Goal: Task Accomplishment & Management: Complete application form

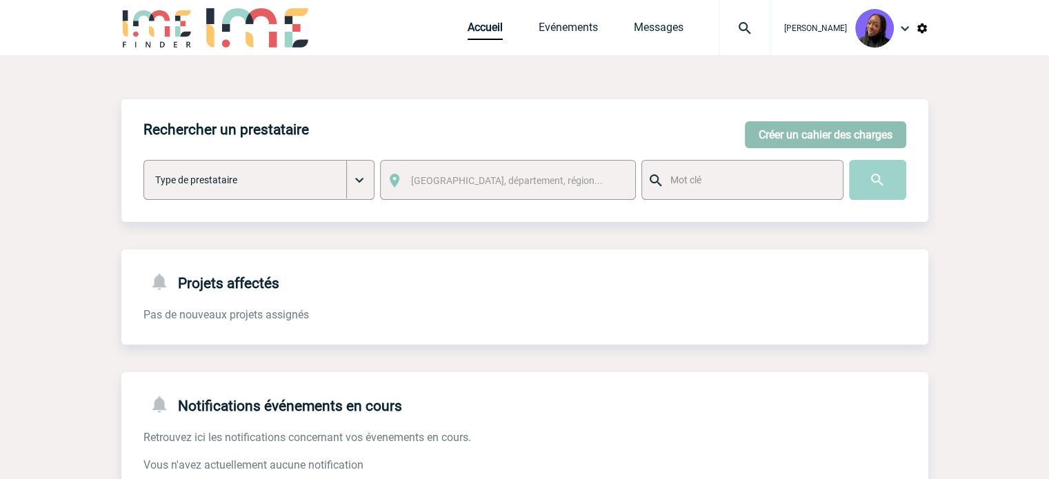
click at [820, 136] on button "Créer un cahier des charges" at bounding box center [825, 134] width 161 height 27
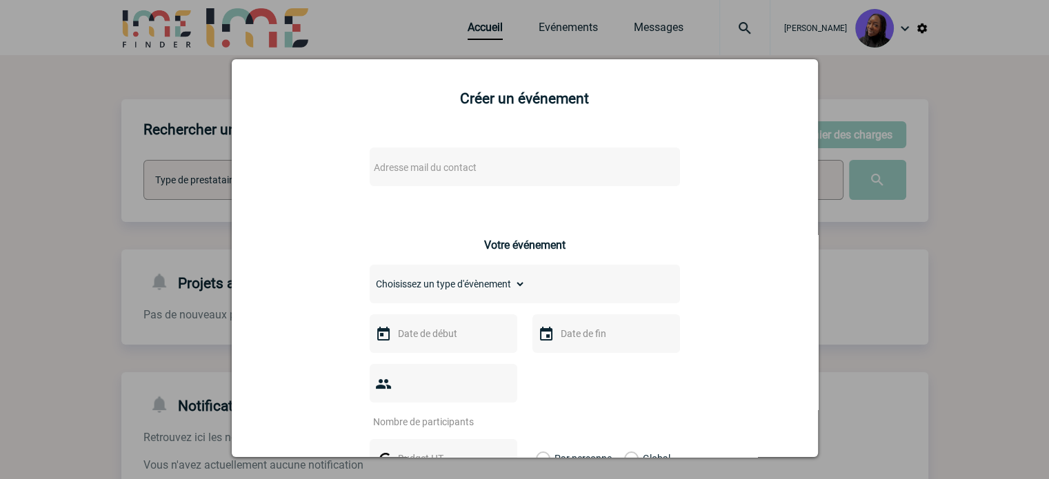
click at [458, 172] on span "Adresse mail du contact" at bounding box center [425, 167] width 103 height 11
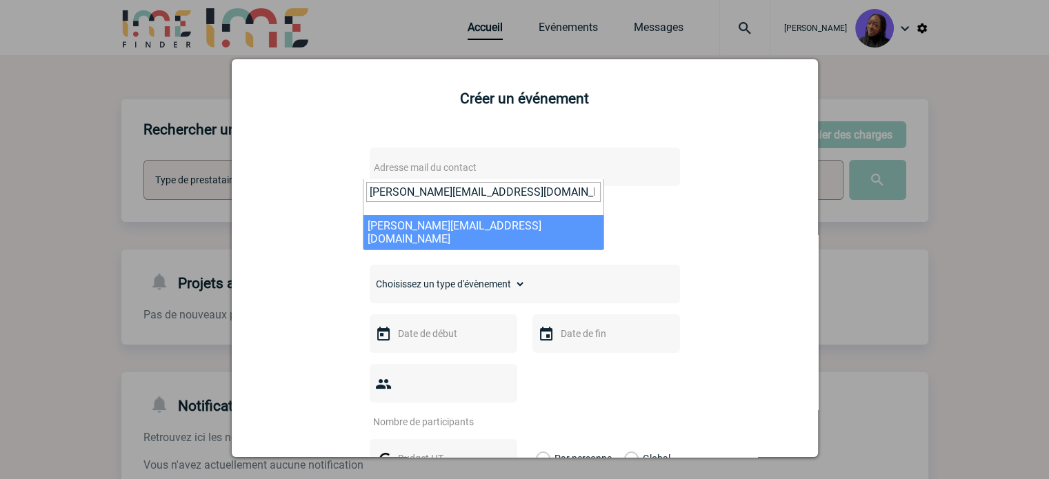
type input "pauline.valet@amplifon.com"
select select "130377"
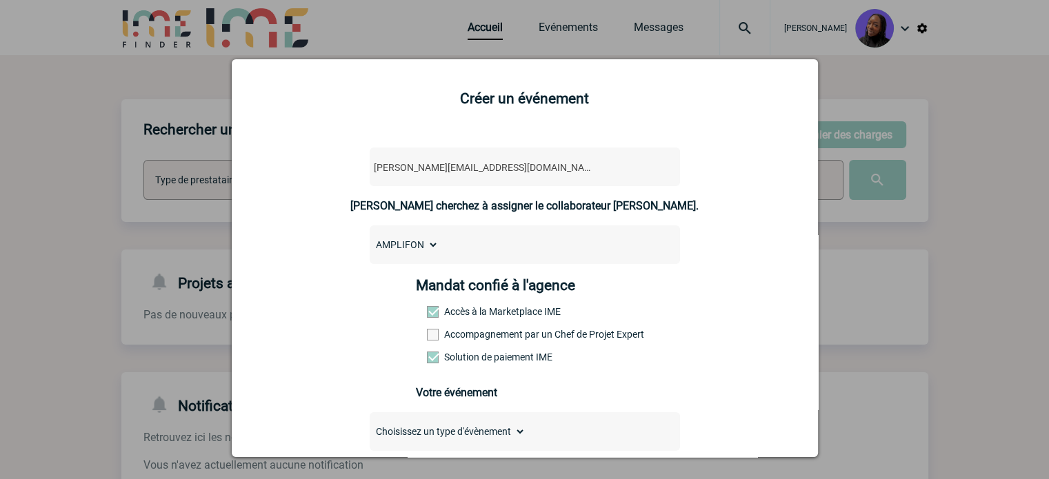
click at [478, 337] on label "Accompagnement par un Chef de Projet Expert" at bounding box center [457, 334] width 61 height 11
click at [0, 0] on input "Accompagnement par un Chef de Projet Expert" at bounding box center [0, 0] width 0 height 0
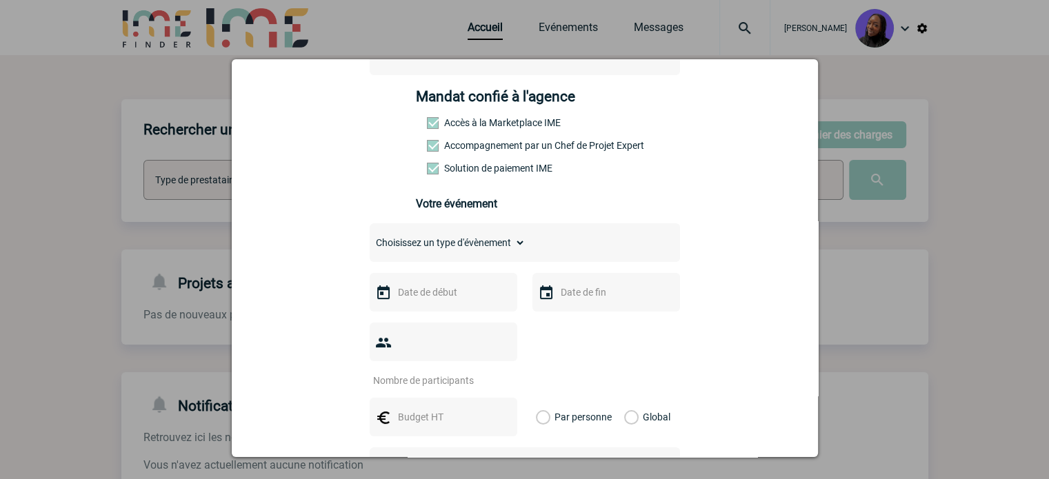
scroll to position [207, 0]
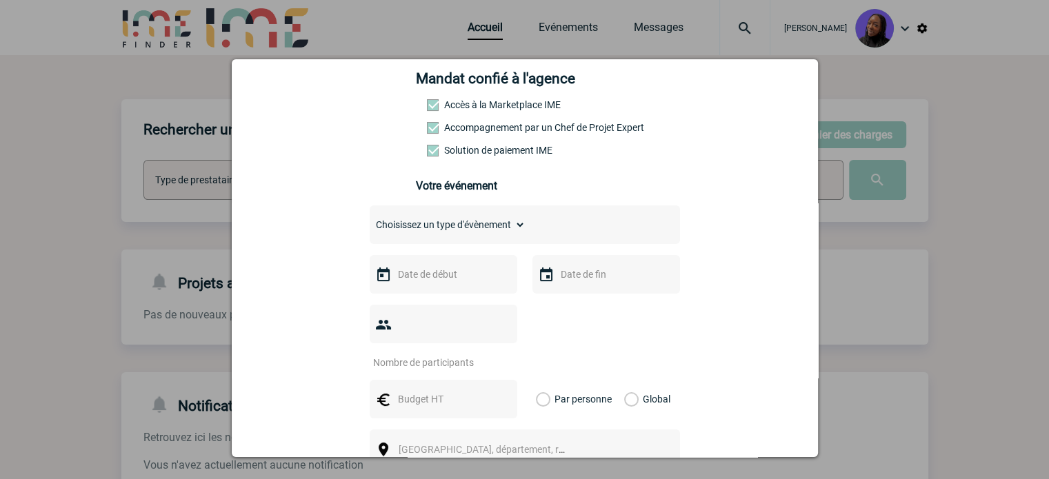
click at [453, 241] on div "Choisissez un type d'évènement Séminaire avec nuitée Séminaire sans nuitée Repa…" at bounding box center [525, 225] width 310 height 39
click at [451, 234] on select "Choisissez un type d'évènement Séminaire avec nuitée Séminaire sans nuitée Repa…" at bounding box center [448, 224] width 156 height 19
select select "9"
click at [370, 219] on select "Choisissez un type d'évènement Séminaire avec nuitée Séminaire sans nuitée Repa…" at bounding box center [448, 224] width 156 height 19
click at [422, 274] on input "text" at bounding box center [442, 275] width 95 height 18
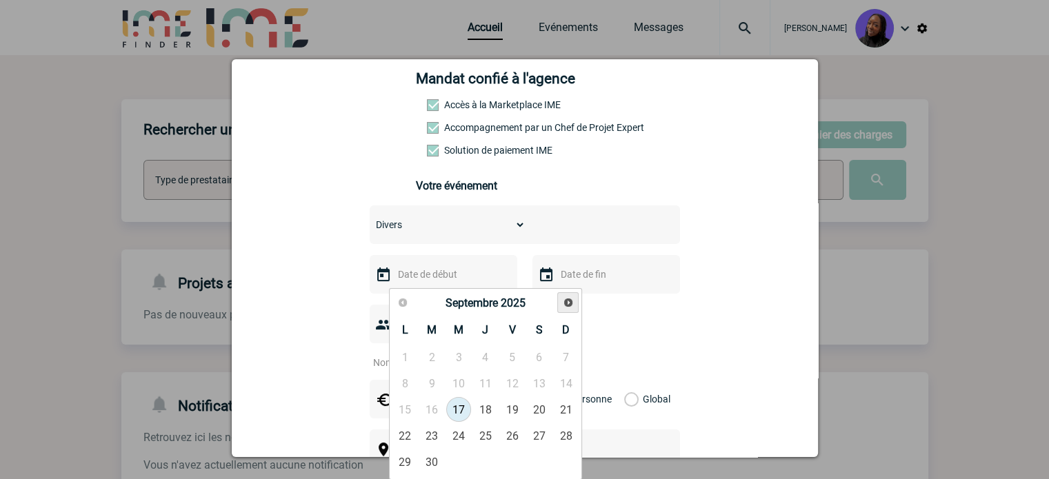
click at [571, 306] on span "Suivant" at bounding box center [568, 302] width 11 height 11
click at [573, 301] on span "Suivant" at bounding box center [568, 302] width 11 height 11
click at [402, 358] on link "1" at bounding box center [406, 357] width 26 height 25
type input "01-12-2025"
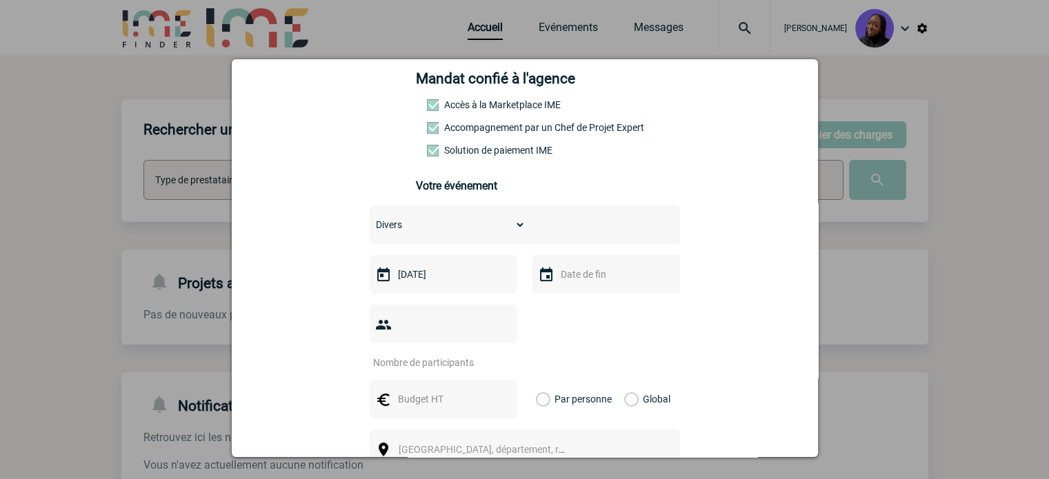
click at [609, 277] on input "text" at bounding box center [604, 275] width 95 height 18
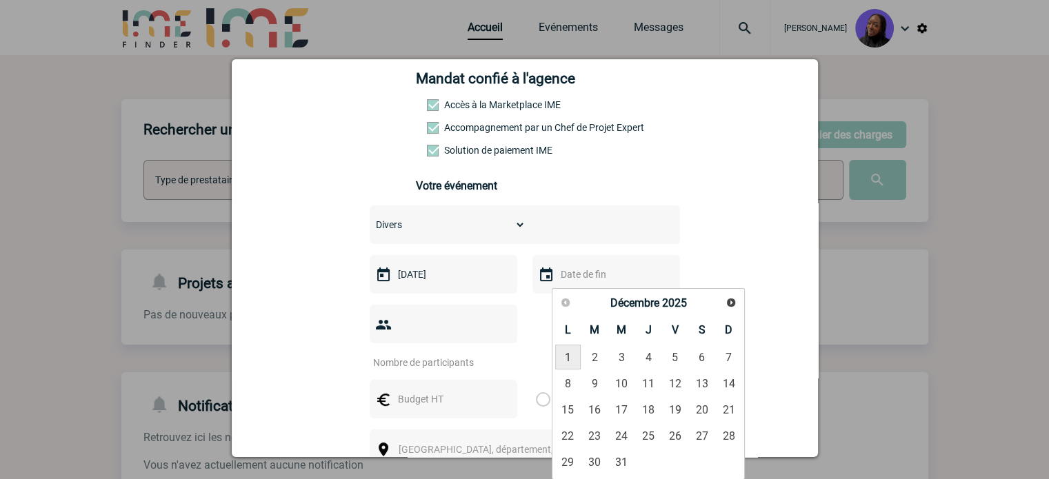
click at [563, 358] on link "1" at bounding box center [568, 357] width 26 height 25
type input "01-12-2025"
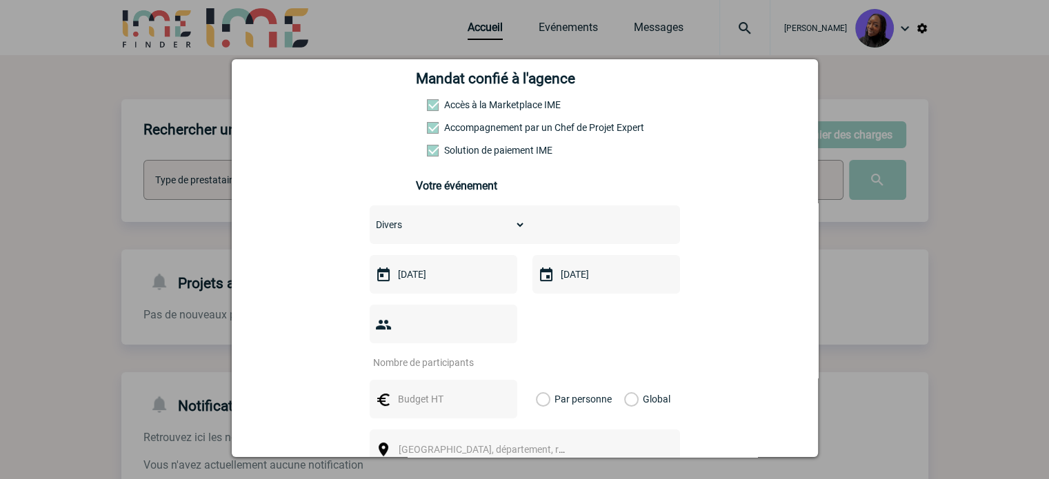
click at [448, 354] on input "number" at bounding box center [435, 363] width 130 height 18
type input "1"
click at [436, 393] on div at bounding box center [444, 399] width 148 height 39
click at [440, 390] on input "text" at bounding box center [442, 399] width 95 height 18
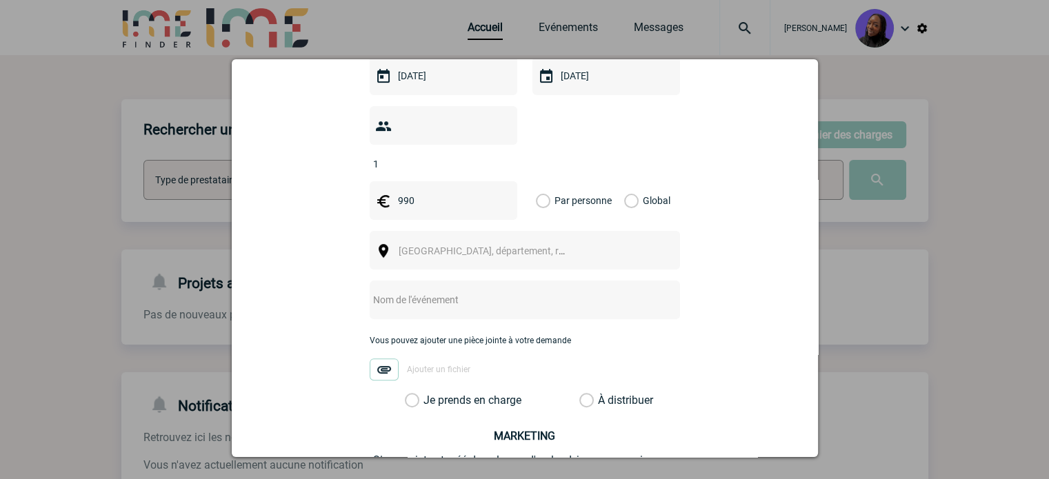
scroll to position [414, 0]
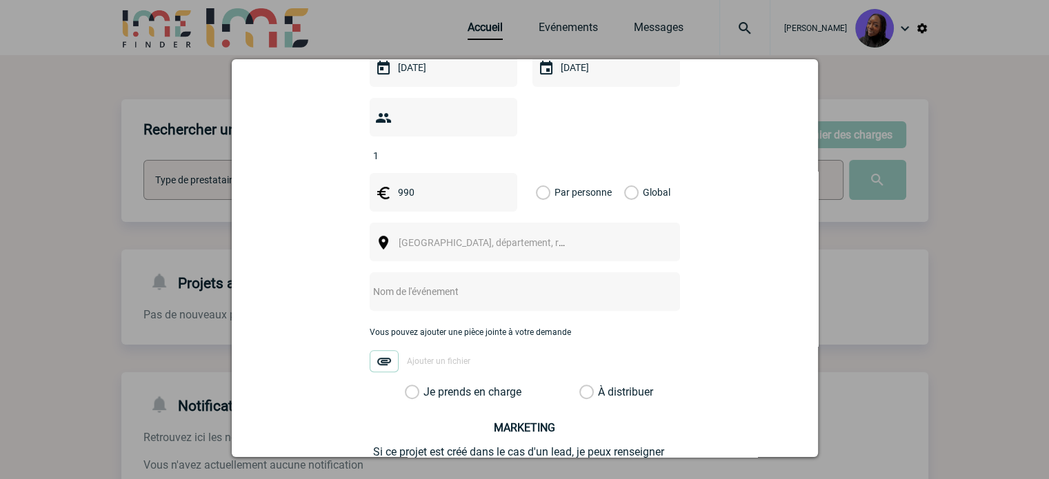
type input "990"
drag, startPoint x: 432, startPoint y: 213, endPoint x: 433, endPoint y: 206, distance: 7.7
click at [433, 233] on span "Ville, département, région..." at bounding box center [488, 242] width 190 height 19
type input "Sri lanka"
click at [419, 74] on input "01-12-2025" at bounding box center [442, 68] width 95 height 18
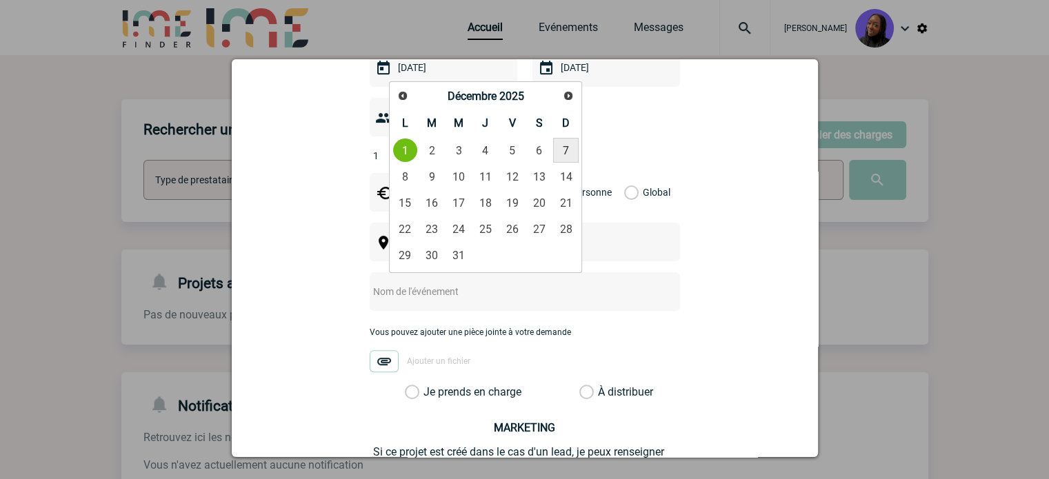
click at [563, 146] on link "7" at bounding box center [566, 150] width 26 height 25
type input "07-12-2025"
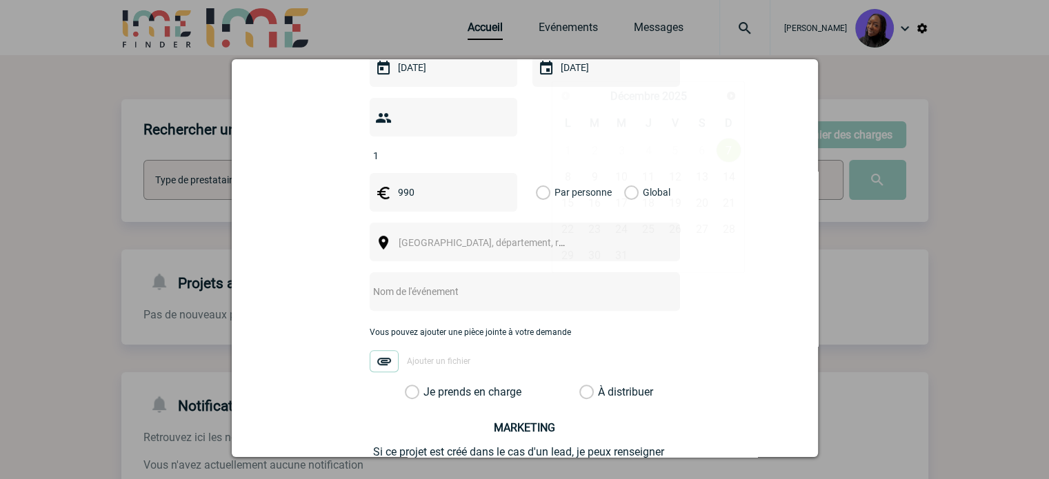
click at [566, 76] on input "07-12-2025" at bounding box center [604, 68] width 95 height 18
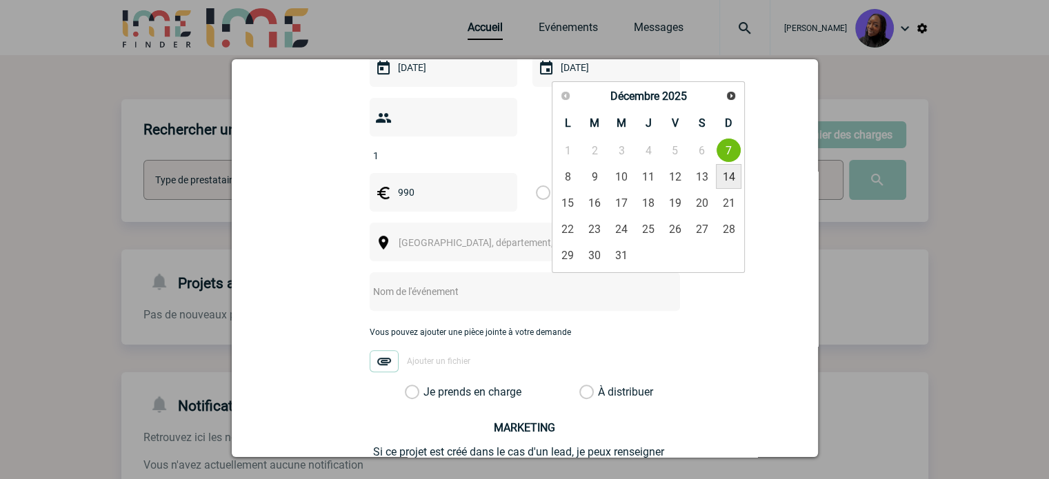
click at [723, 179] on link "14" at bounding box center [729, 176] width 26 height 25
type input "14-12-2025"
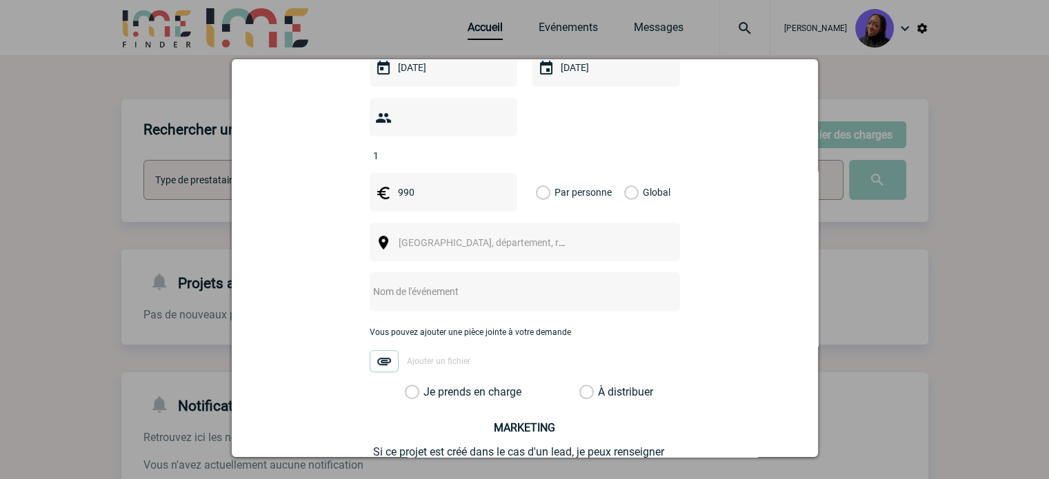
click at [446, 233] on span "Ville, département, région..." at bounding box center [488, 242] width 190 height 19
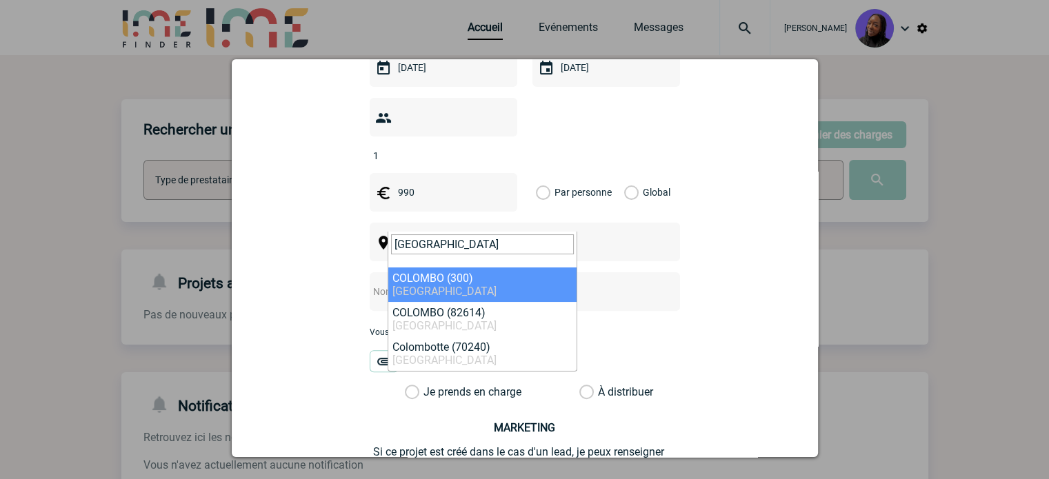
type input "colombo"
select select "319002"
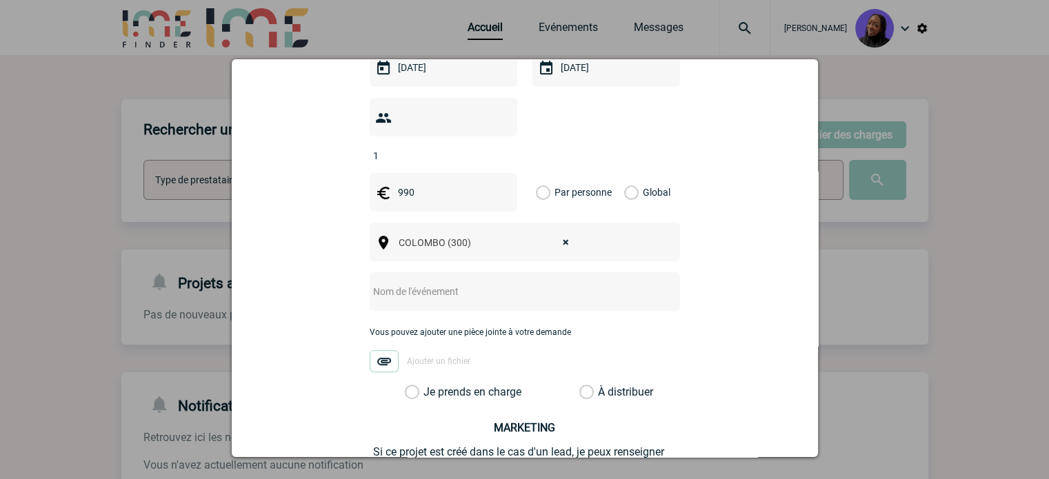
click at [475, 283] on input "text" at bounding box center [507, 292] width 274 height 18
click at [464, 283] on input "Centralisation -" at bounding box center [507, 292] width 274 height 18
paste input "Regimedia"
click at [502, 283] on input "Centralisation - Regimedia" at bounding box center [507, 292] width 274 height 18
paste input "Forum ORL – Sri Lanka – Décembre 2025"
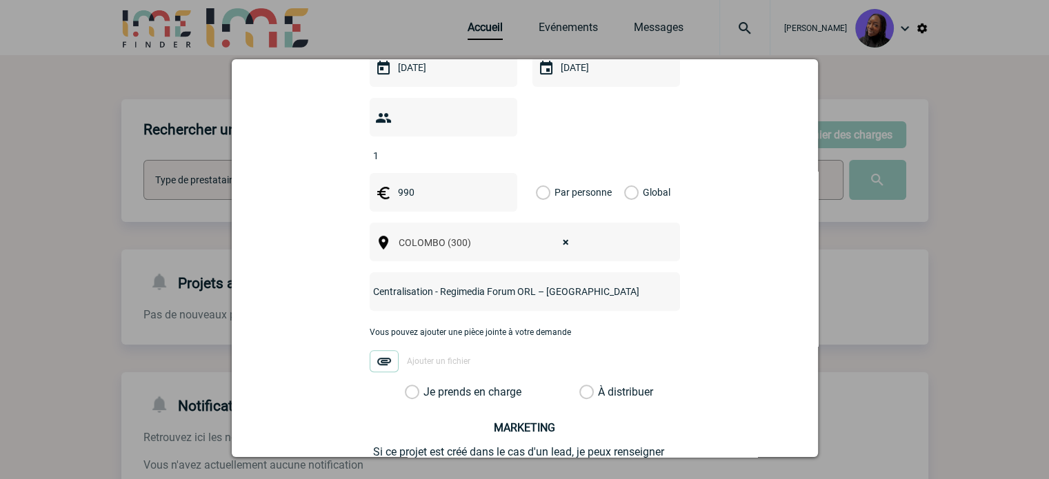
scroll to position [0, 25]
type input "Centralisation - Regimedia Forum ORL – Sri Lanka – Décembre 2025"
click at [407, 386] on label "Je prends en charge" at bounding box center [416, 393] width 23 height 14
click at [0, 0] on input "Je prends en charge" at bounding box center [0, 0] width 0 height 0
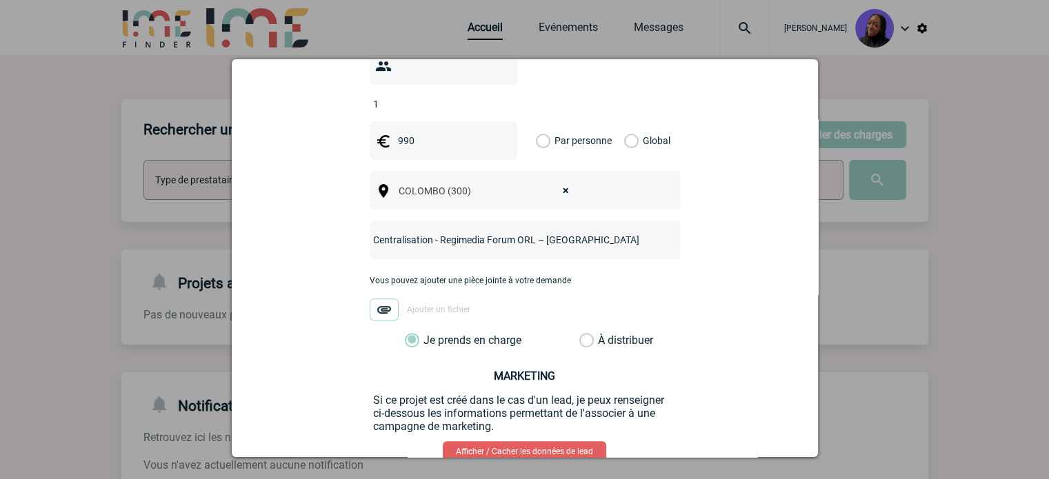
scroll to position [537, 0]
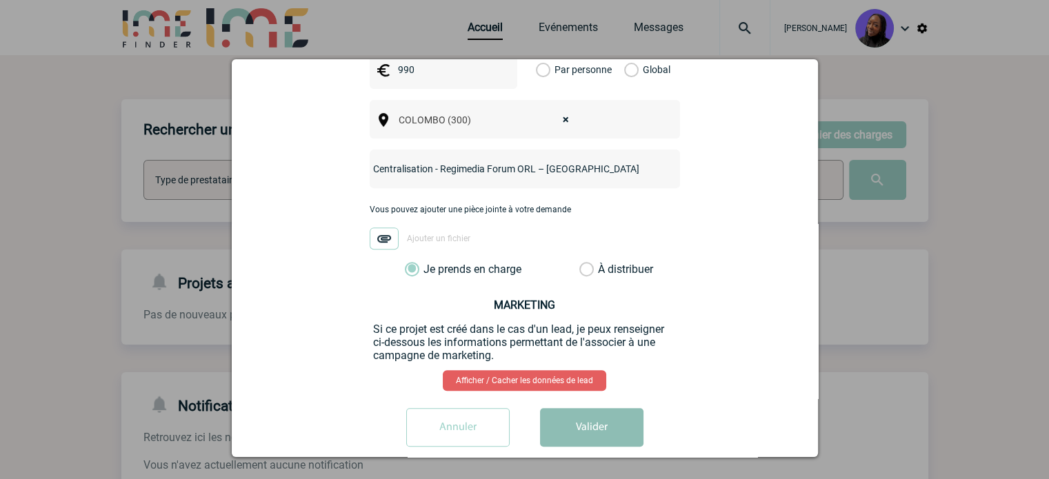
click at [580, 408] on button "Valider" at bounding box center [591, 427] width 103 height 39
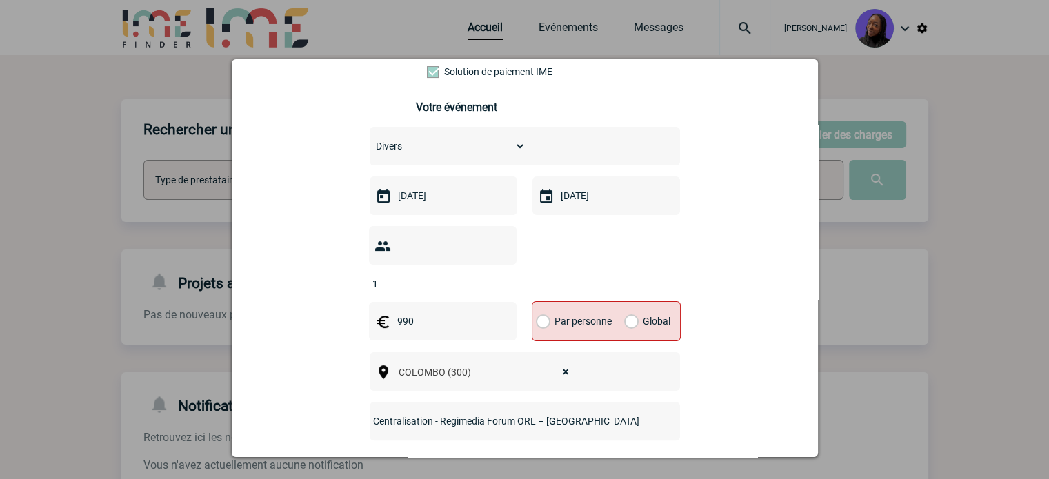
scroll to position [261, 0]
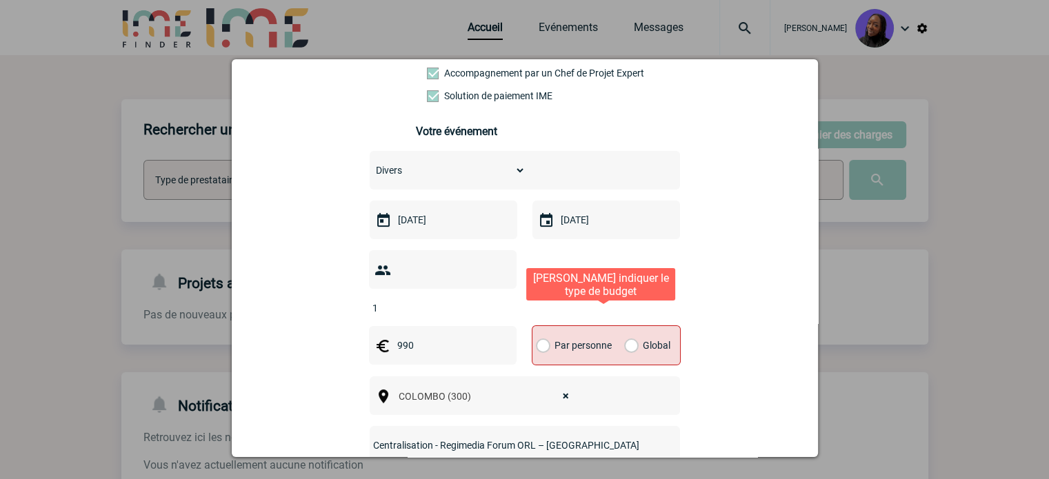
click at [635, 326] on div "Global" at bounding box center [645, 345] width 46 height 39
click at [625, 330] on label "Global" at bounding box center [628, 345] width 9 height 39
click at [0, 0] on input "Global" at bounding box center [0, 0] width 0 height 0
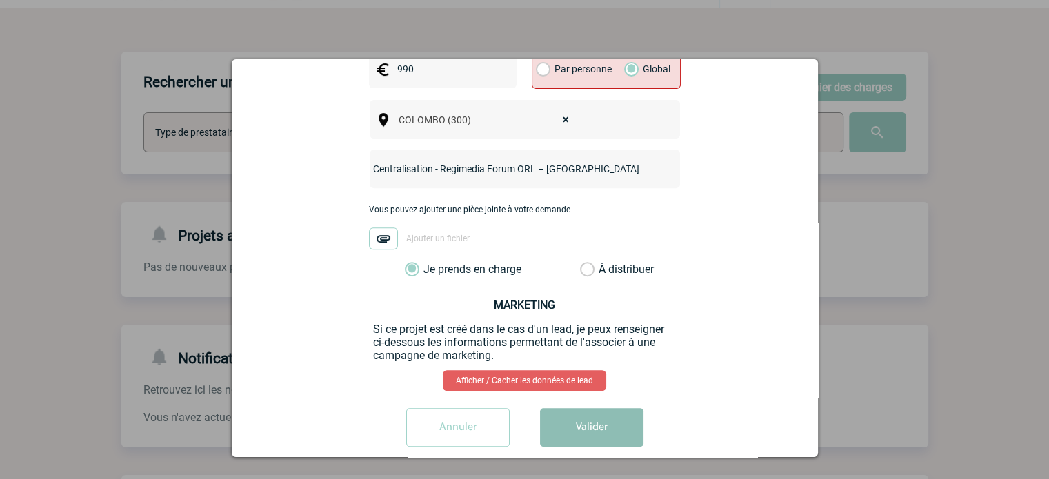
scroll to position [69, 0]
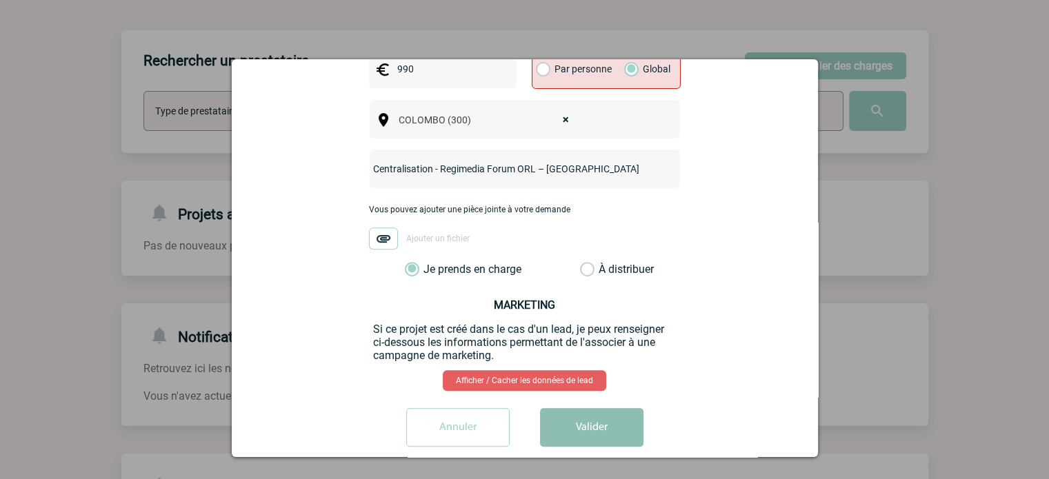
click at [588, 410] on button "Valider" at bounding box center [591, 427] width 103 height 39
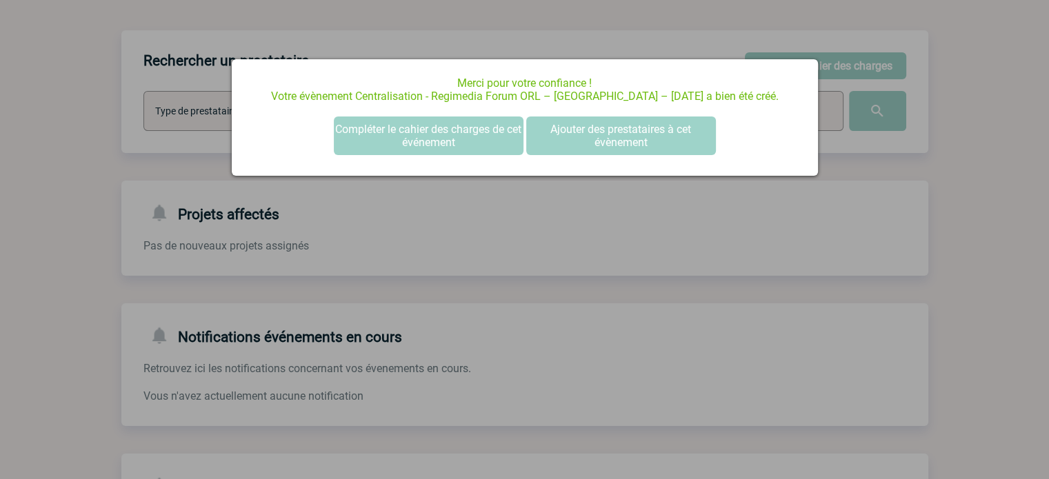
scroll to position [0, 0]
click at [458, 129] on button "Compléter le cahier des charges de cet événement" at bounding box center [429, 136] width 190 height 39
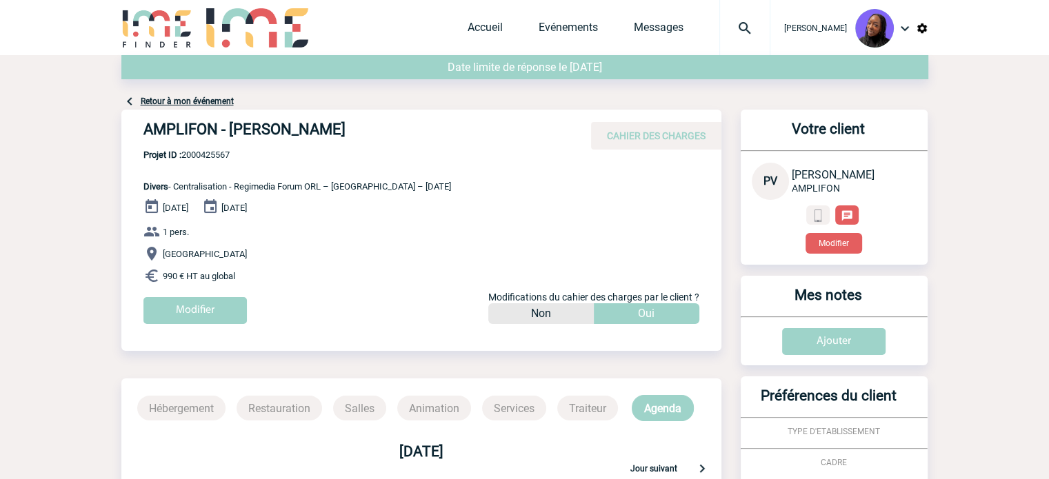
click at [290, 128] on h4 "AMPLIFON - Pauline VALET" at bounding box center [350, 132] width 414 height 23
copy div "AMPLIFON - Pauline VALET"
click at [195, 154] on span "Projet ID : 2000425567" at bounding box center [297, 155] width 308 height 10
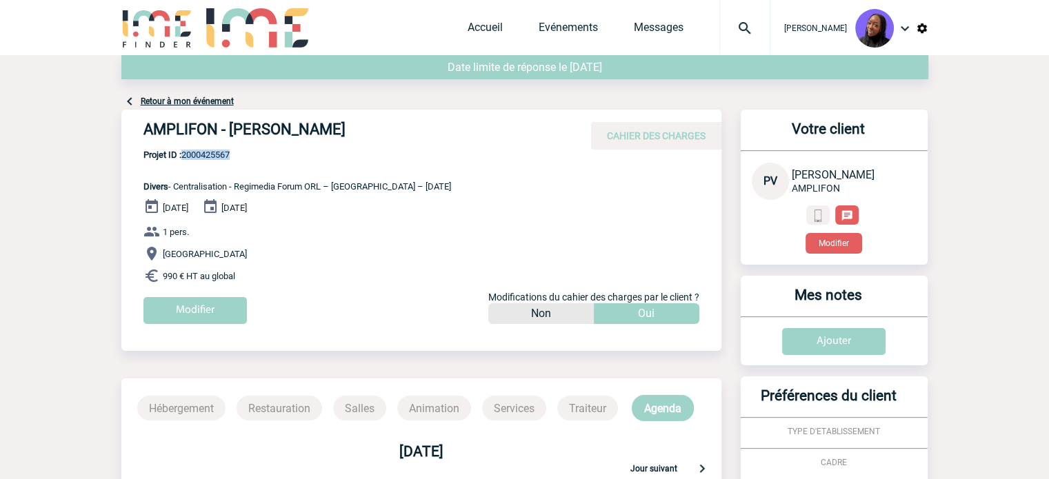
click at [195, 153] on span "Projet ID : 2000425567" at bounding box center [297, 155] width 308 height 10
copy span "2000425567"
drag, startPoint x: 171, startPoint y: 252, endPoint x: 135, endPoint y: 173, distance: 86.7
click at [135, 173] on div "AMPLIFON - Pauline VALET CAHIER DES CHARGES AMPLIFON - Pauline VALET - Divers d…" at bounding box center [421, 222] width 600 height 225
copy div "Divers - Centralisation - Regimedia Forum ORL – Sri Lanka – Décembre 2025 07 Dé…"
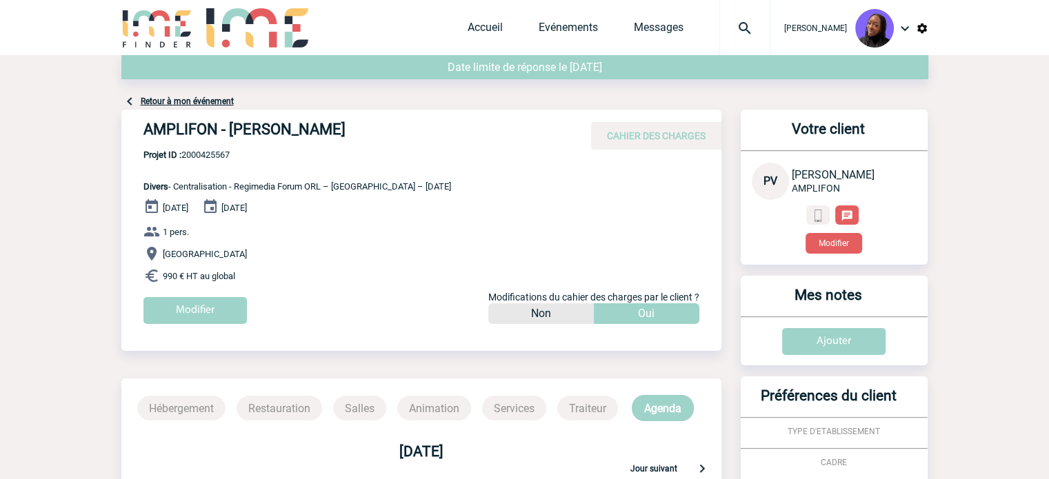
click at [202, 154] on span "Projet ID : 2000425567" at bounding box center [297, 155] width 308 height 10
copy span "2000425567"
click at [484, 27] on link "Accueil" at bounding box center [485, 30] width 35 height 19
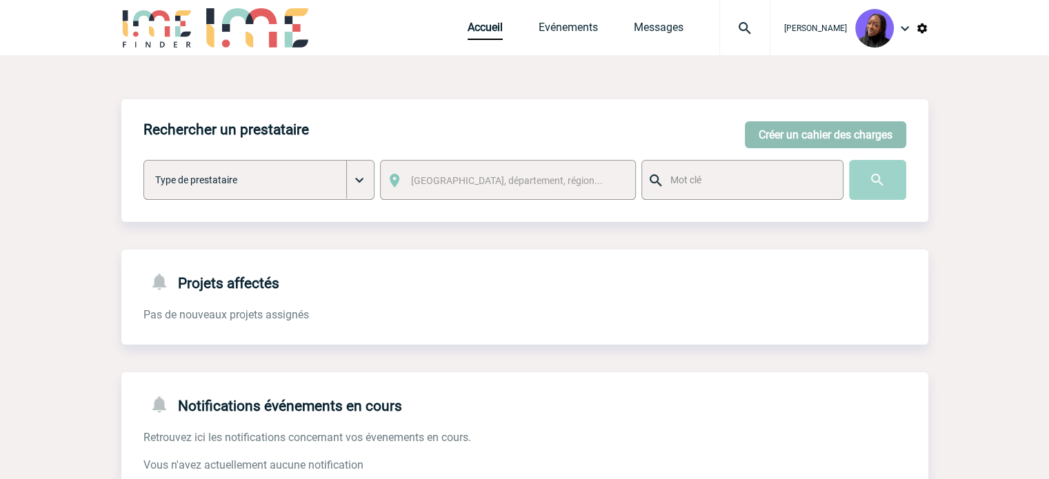
click at [821, 130] on button "Créer un cahier des charges" at bounding box center [825, 134] width 161 height 27
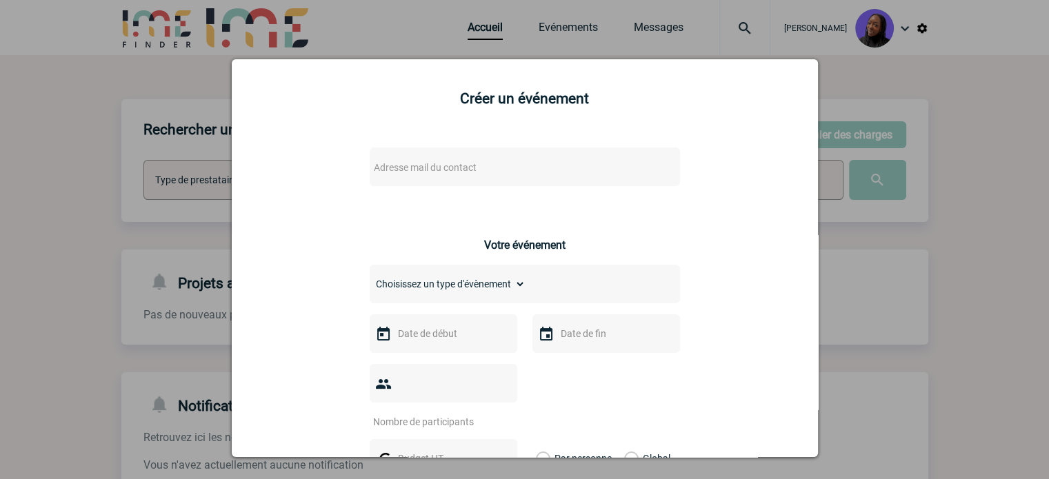
click at [455, 173] on span "Adresse mail du contact" at bounding box center [425, 167] width 103 height 11
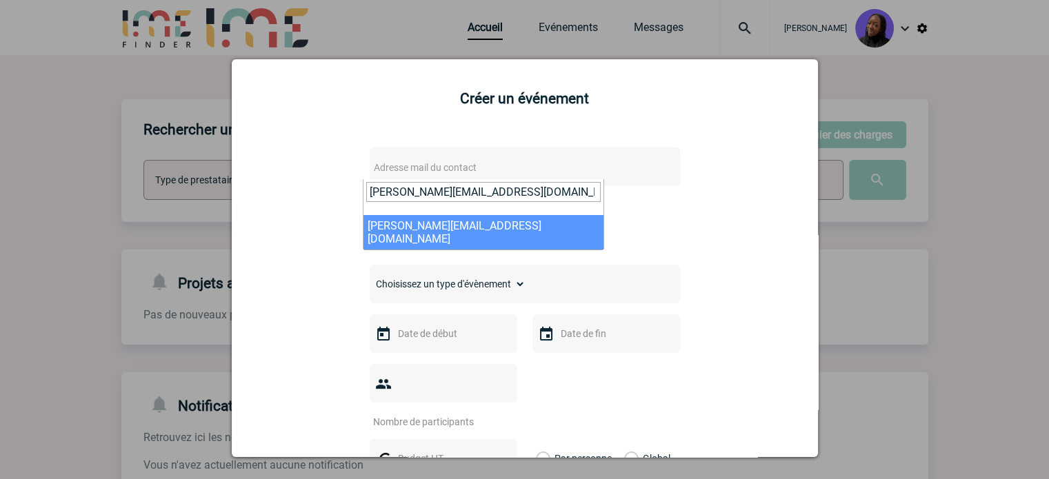
type input "marjorie.doutreluingne@amplifon.com"
select select "125983"
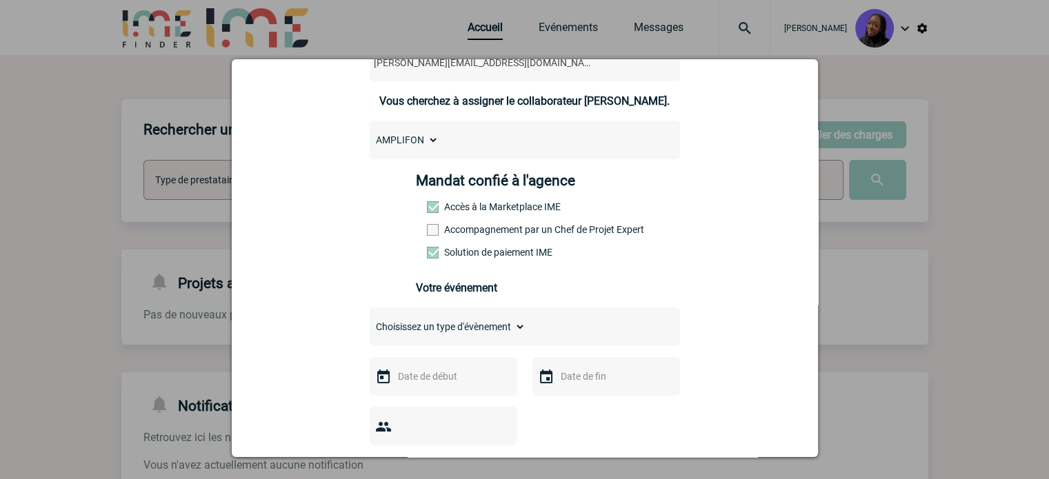
scroll to position [138, 0]
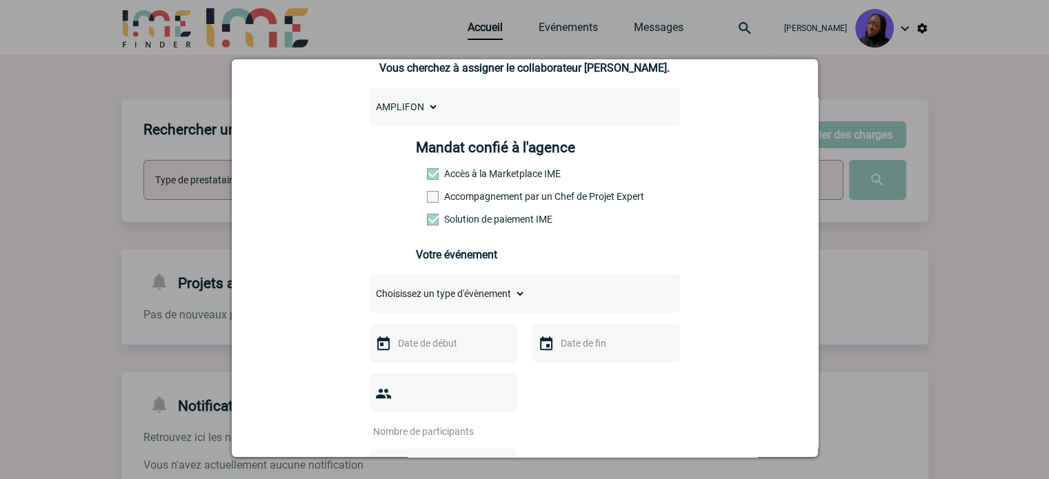
click at [478, 201] on label "Accompagnement par un Chef de Projet Expert" at bounding box center [457, 196] width 61 height 11
click at [0, 0] on input "Accompagnement par un Chef de Projet Expert" at bounding box center [0, 0] width 0 height 0
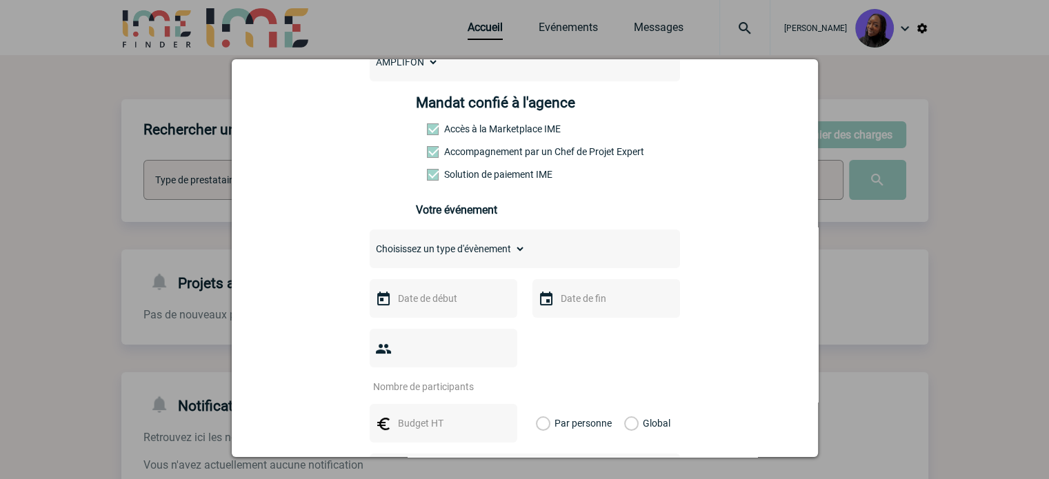
scroll to position [207, 0]
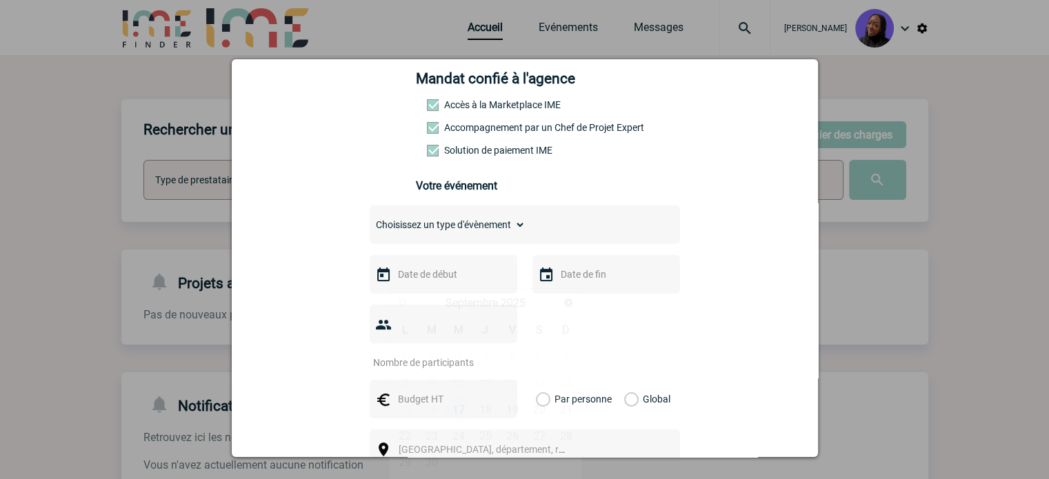
click at [429, 284] on input "text" at bounding box center [442, 275] width 95 height 18
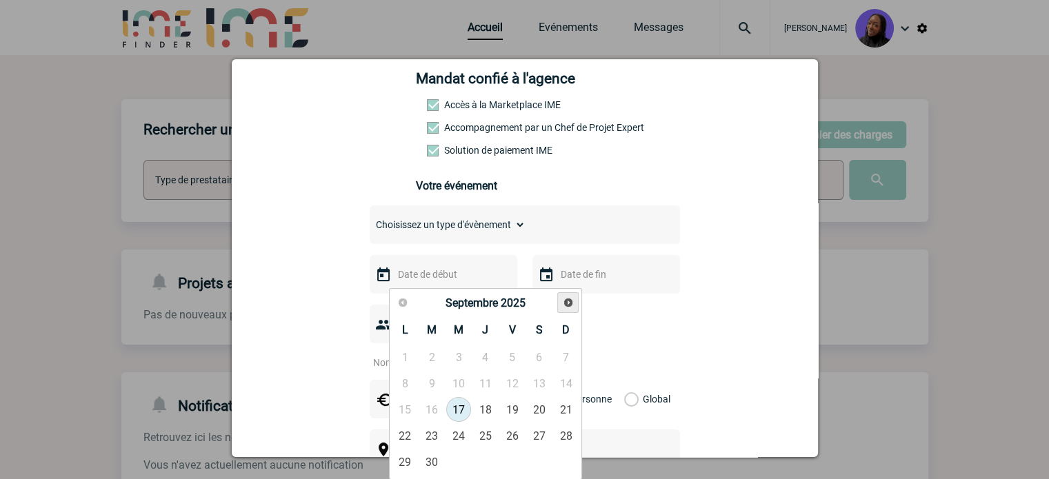
click at [571, 306] on span "Suivant" at bounding box center [568, 302] width 11 height 11
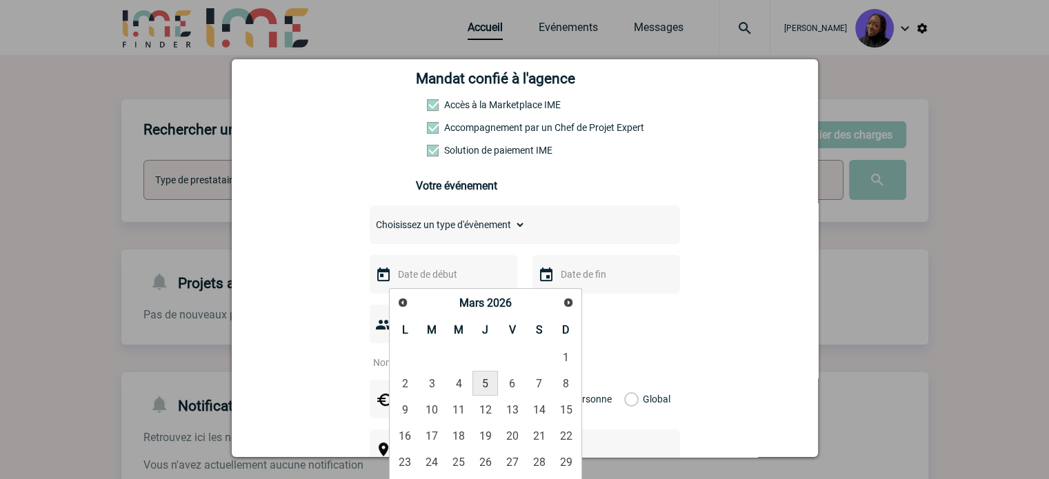
click at [488, 388] on link "5" at bounding box center [486, 383] width 26 height 25
type input "05-03-2026"
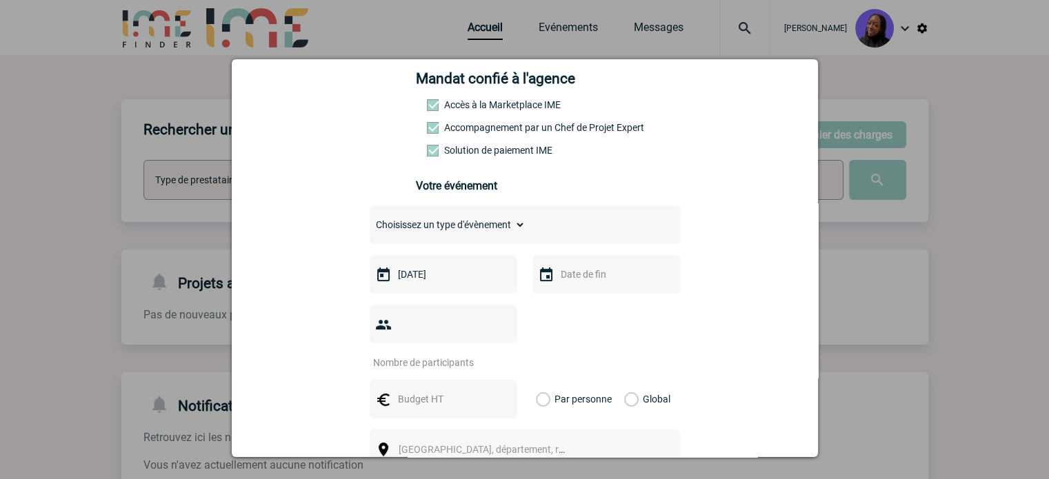
click at [629, 275] on input "text" at bounding box center [604, 275] width 95 height 18
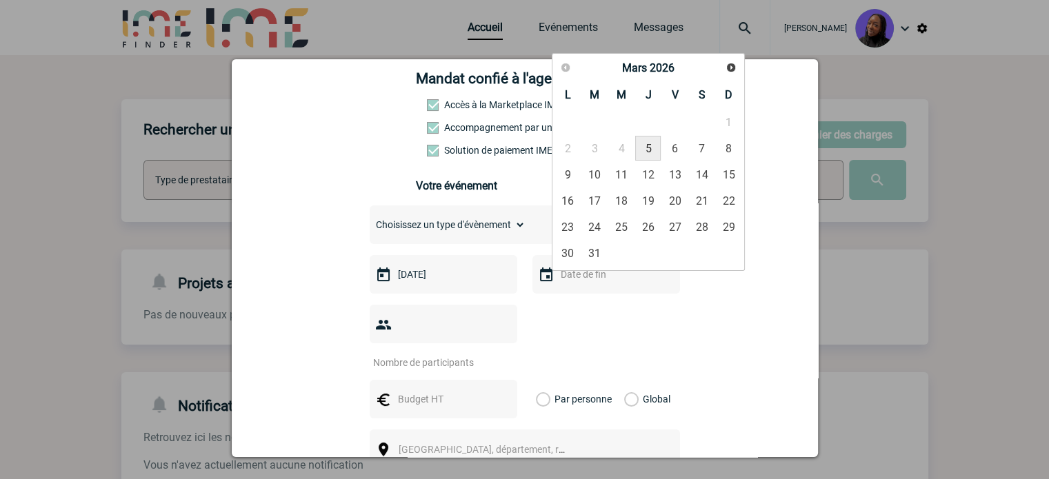
click at [646, 141] on link "5" at bounding box center [648, 148] width 26 height 25
type input "05-03-2026"
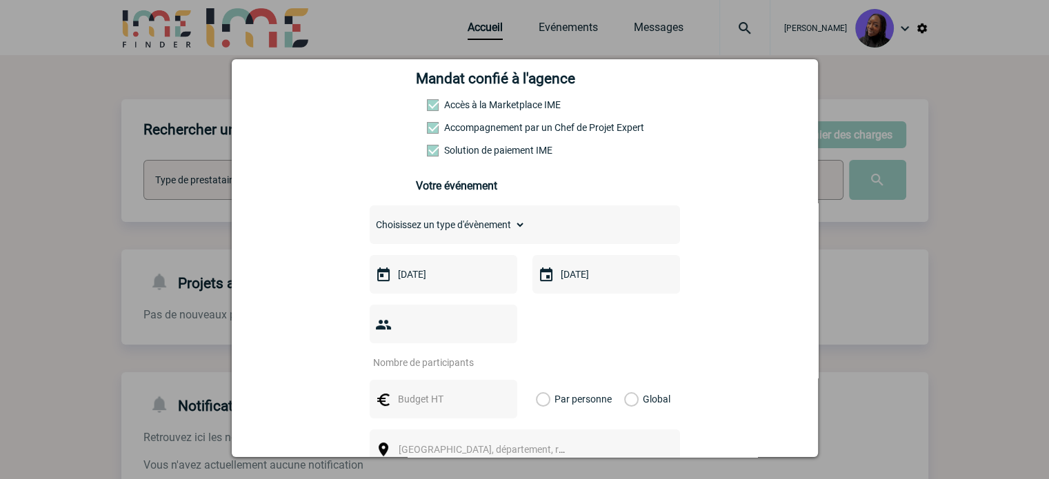
click at [439, 354] on input "number" at bounding box center [435, 363] width 130 height 18
type input "40"
click at [428, 390] on input "text" at bounding box center [442, 399] width 95 height 18
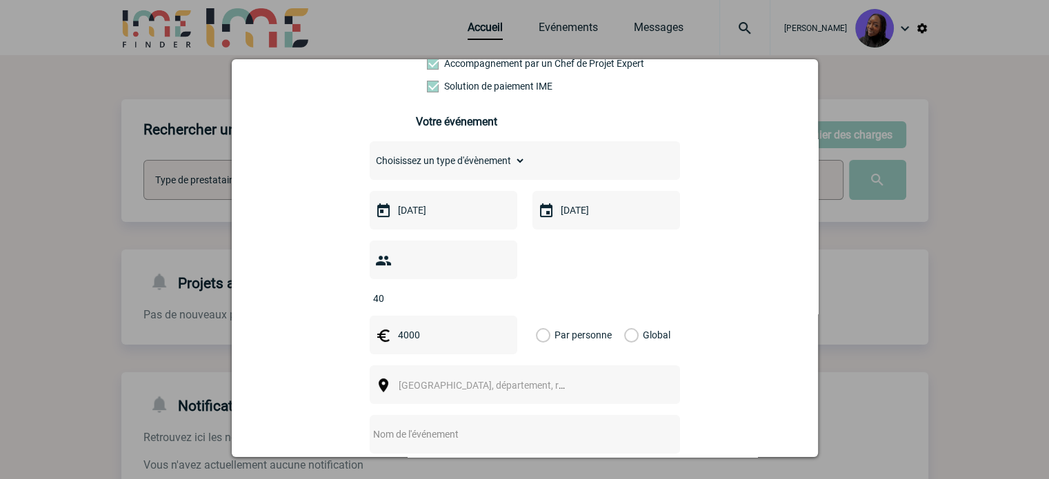
scroll to position [345, 0]
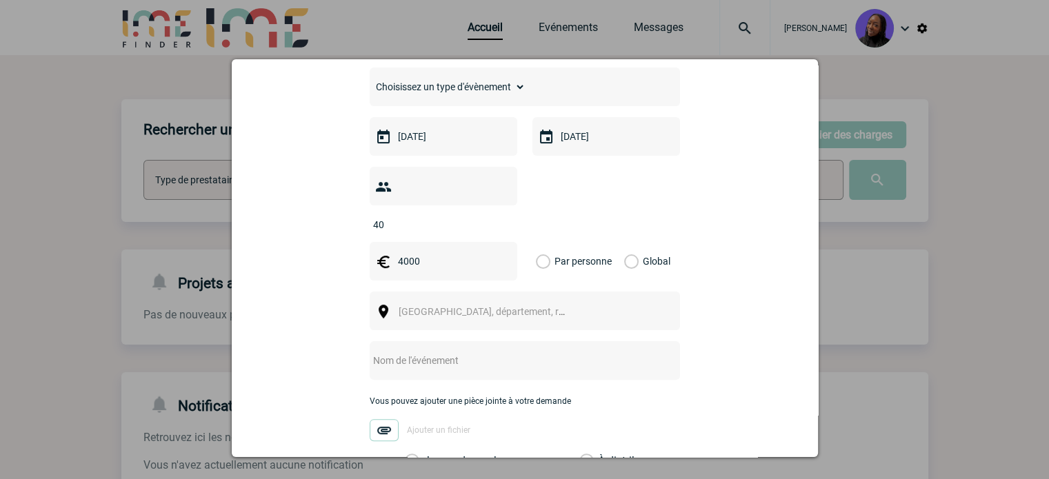
type input "4000"
click at [631, 244] on div "Global" at bounding box center [645, 261] width 46 height 39
click at [439, 302] on span "Ville, département, région..." at bounding box center [488, 311] width 190 height 19
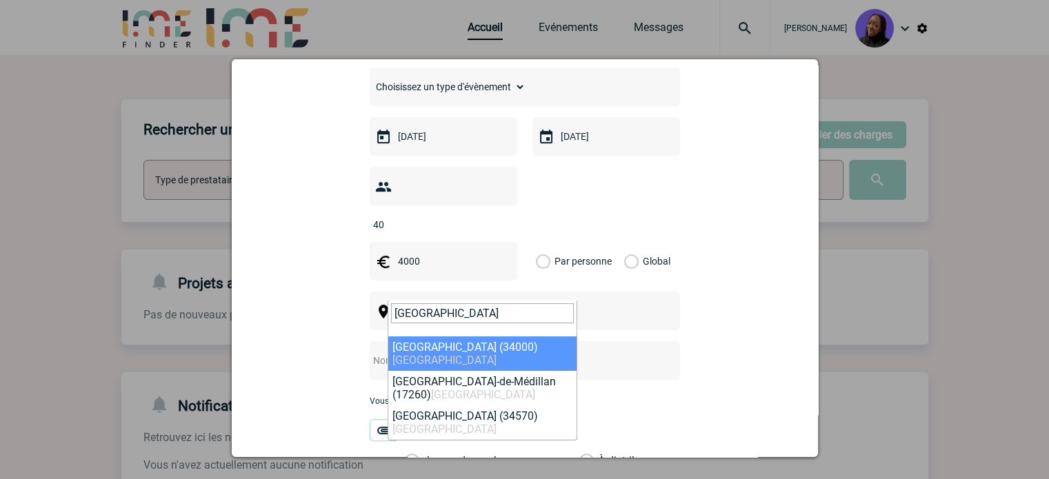
type input "[GEOGRAPHIC_DATA]"
select select "29306"
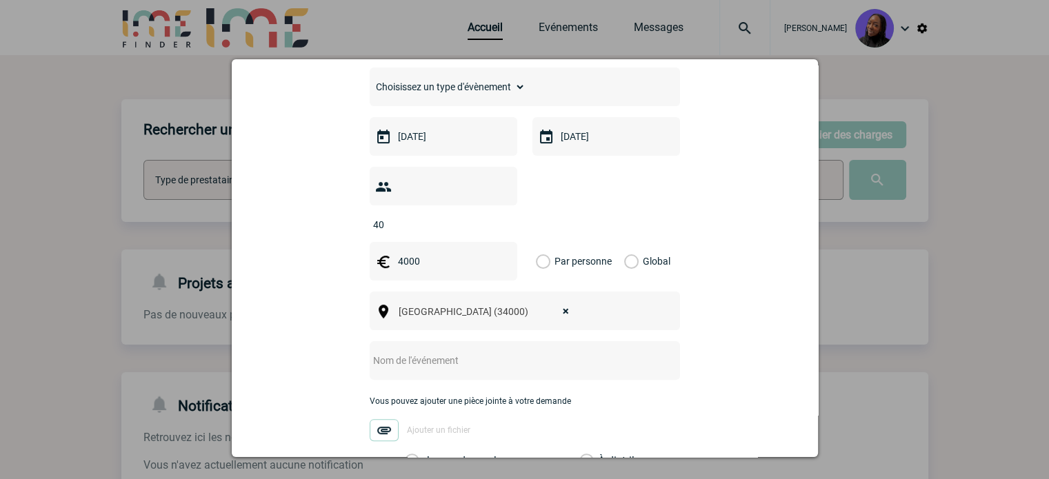
click at [419, 352] on input "text" at bounding box center [507, 361] width 274 height 18
click at [395, 352] on input "text" at bounding box center [507, 361] width 274 height 18
click at [428, 352] on input "Réunion - C" at bounding box center [507, 361] width 274 height 18
paste input "Apéro dînatoire"
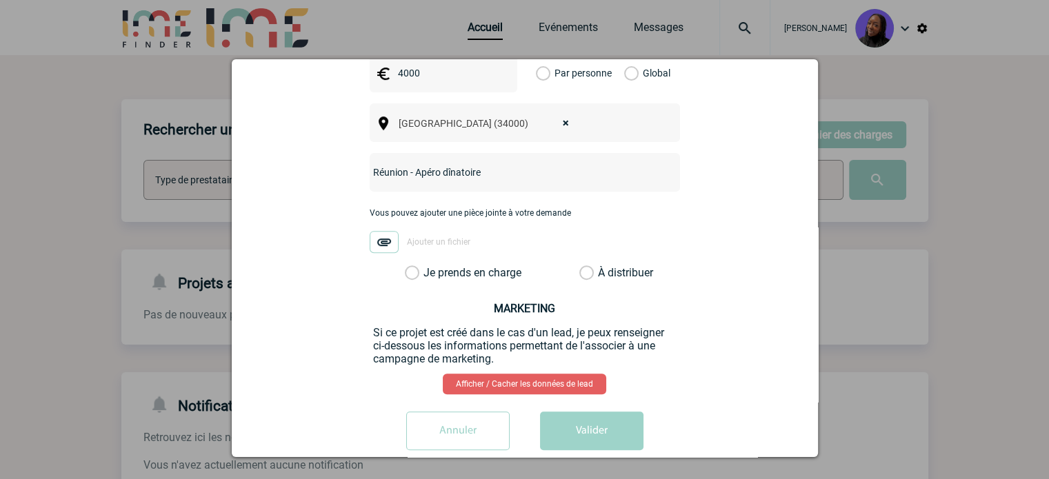
scroll to position [537, 0]
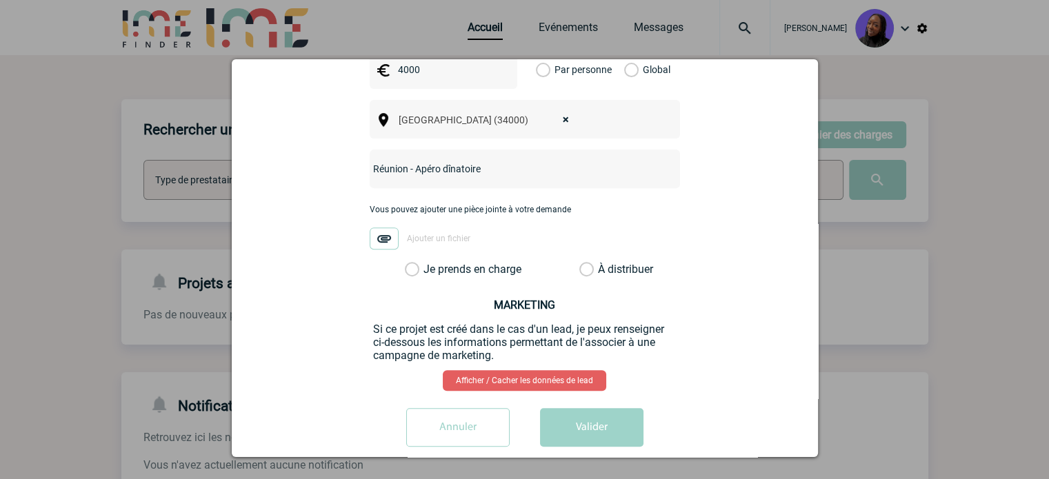
type input "Réunion - Apéro dînatoire"
click at [405, 263] on label "Je prends en charge" at bounding box center [416, 270] width 23 height 14
click at [0, 0] on input "Je prends en charge" at bounding box center [0, 0] width 0 height 0
click at [563, 408] on button "Valider" at bounding box center [591, 427] width 103 height 39
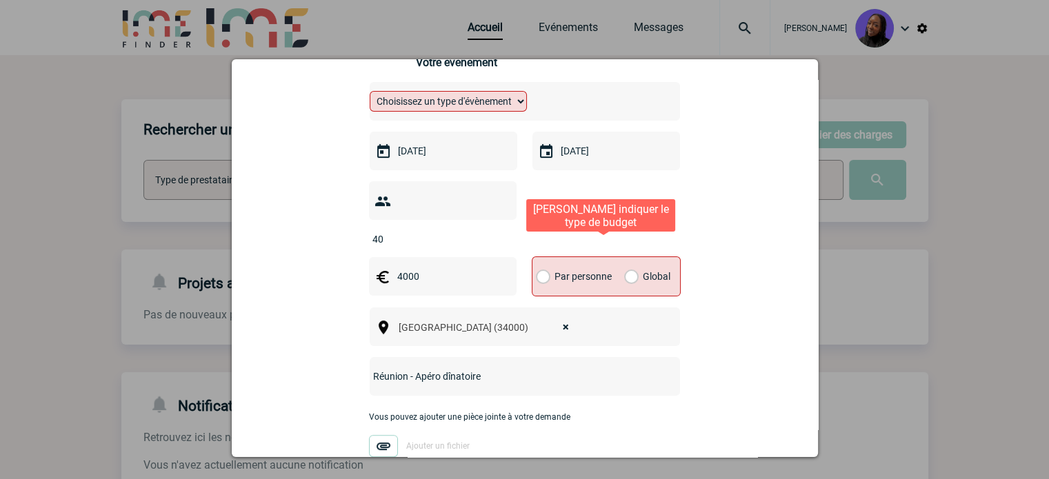
drag, startPoint x: 625, startPoint y: 257, endPoint x: 631, endPoint y: 265, distance: 10.3
click at [624, 257] on label "Global" at bounding box center [628, 276] width 9 height 39
click at [0, 0] on input "Global" at bounding box center [0, 0] width 0 height 0
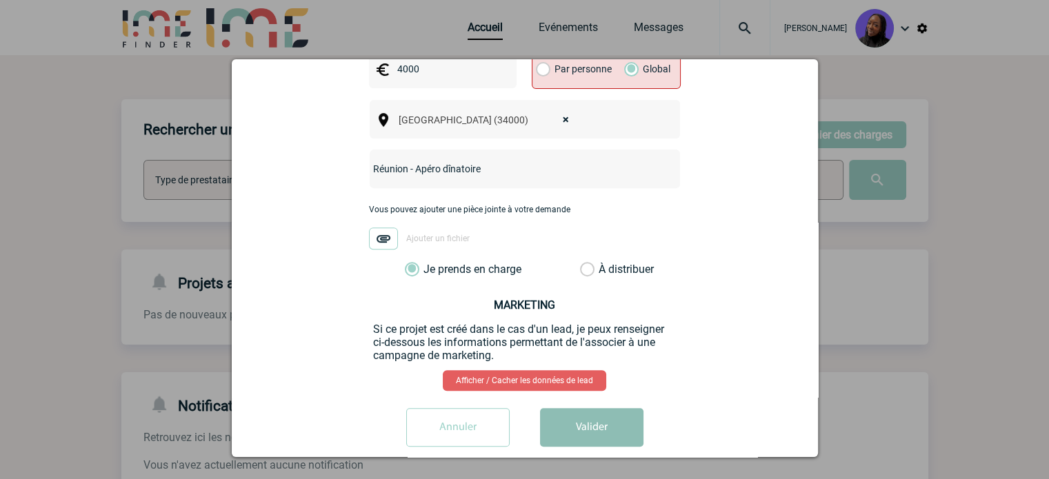
click at [602, 413] on button "Valider" at bounding box center [591, 427] width 103 height 39
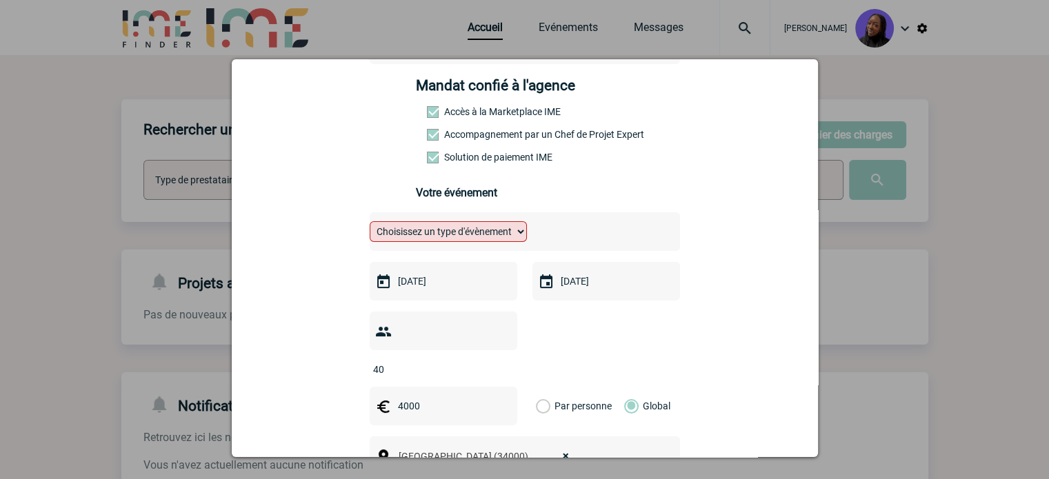
scroll to position [192, 0]
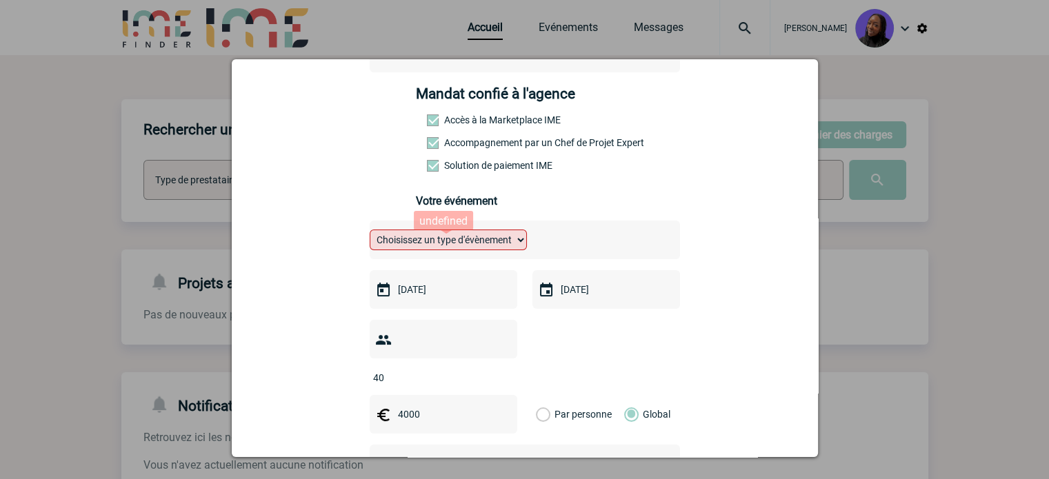
click at [499, 239] on select "Choisissez un type d'évènement Séminaire avec nuitée Séminaire sans nuitée Repa…" at bounding box center [448, 240] width 157 height 21
select select "2"
click at [370, 234] on select "Choisissez un type d'évènement Séminaire avec nuitée Séminaire sans nuitée Repa…" at bounding box center [448, 240] width 157 height 21
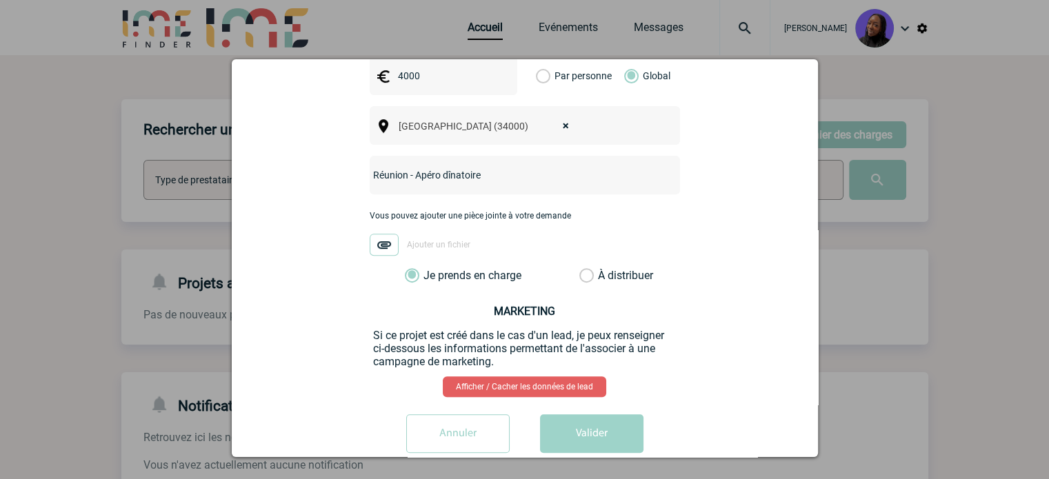
scroll to position [537, 0]
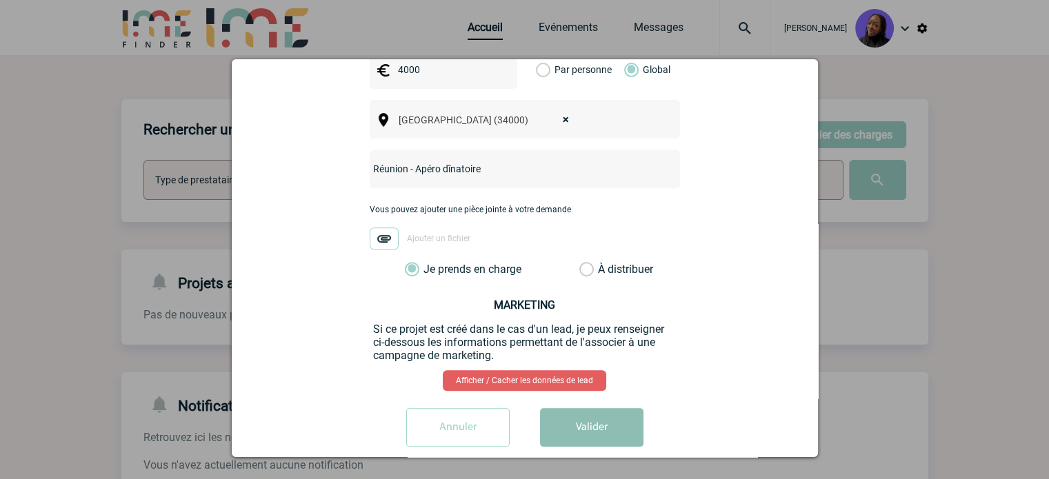
click at [593, 416] on button "Valider" at bounding box center [591, 427] width 103 height 39
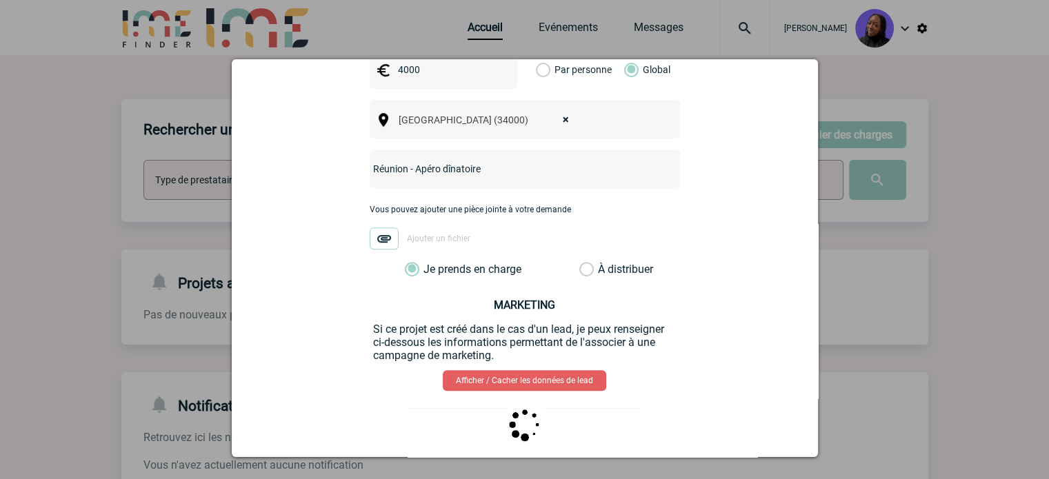
scroll to position [0, 0]
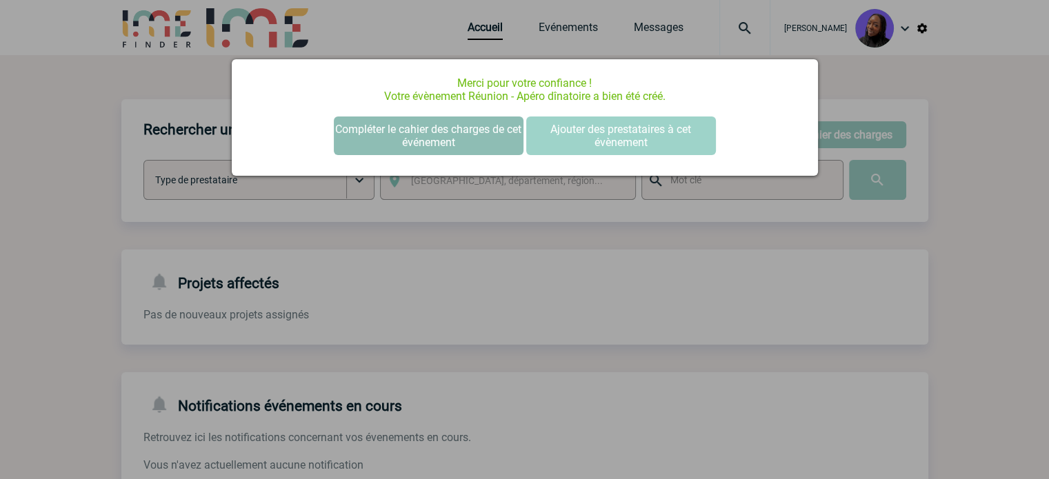
click at [428, 131] on button "Compléter le cahier des charges de cet événement" at bounding box center [429, 136] width 190 height 39
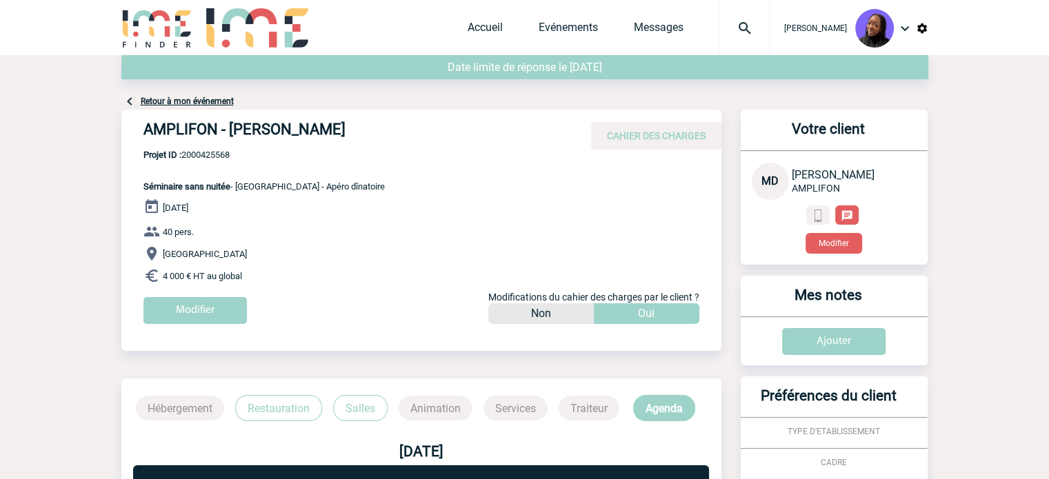
click at [226, 126] on h4 "AMPLIFON - Marjorie DOUTRELUINGNE" at bounding box center [350, 132] width 414 height 23
copy div "AMPLIFON - Marjorie DOUTRELUINGNE"
click at [224, 156] on span "Projet ID : 2000425568" at bounding box center [263, 155] width 241 height 10
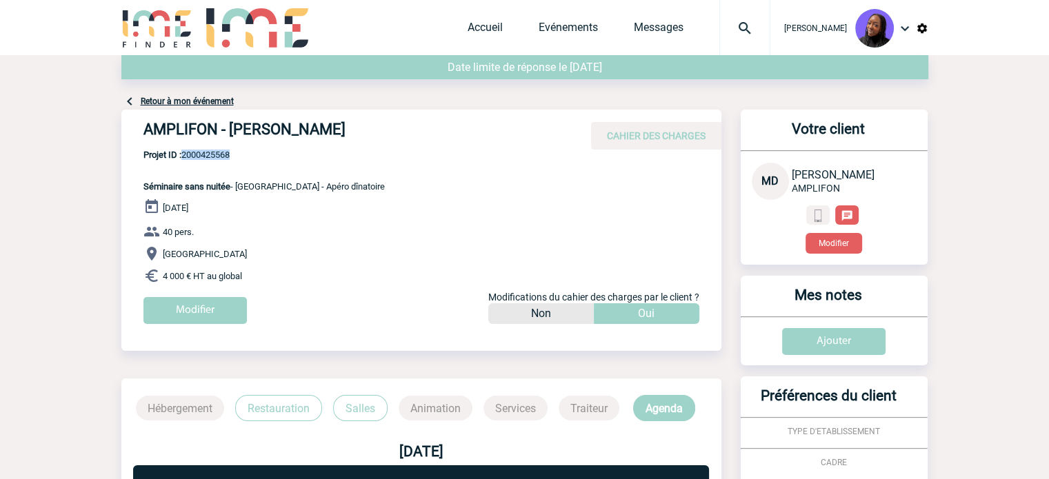
click at [224, 156] on span "Projet ID : 2000425568" at bounding box center [263, 155] width 241 height 10
copy span "2000425568"
drag, startPoint x: 275, startPoint y: 275, endPoint x: 142, endPoint y: 181, distance: 162.5
click at [142, 181] on div "AMPLIFON - Marjorie DOUTRELUINGNE CAHIER DES CHARGES AMPLIFON - Marjorie DOUTRE…" at bounding box center [421, 222] width 600 height 225
copy div "Séminaire sans nuitée - Réunion - Apéro dînatoire 05 Mars 2026 40 pers. Montpel…"
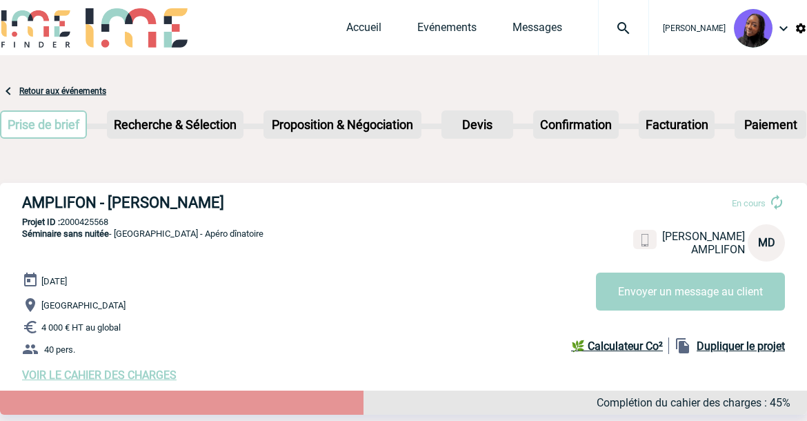
click at [83, 227] on p "Projet ID : 2000425568" at bounding box center [403, 222] width 807 height 10
copy p "2000425568"
